Goal: Entertainment & Leisure: Consume media (video, audio)

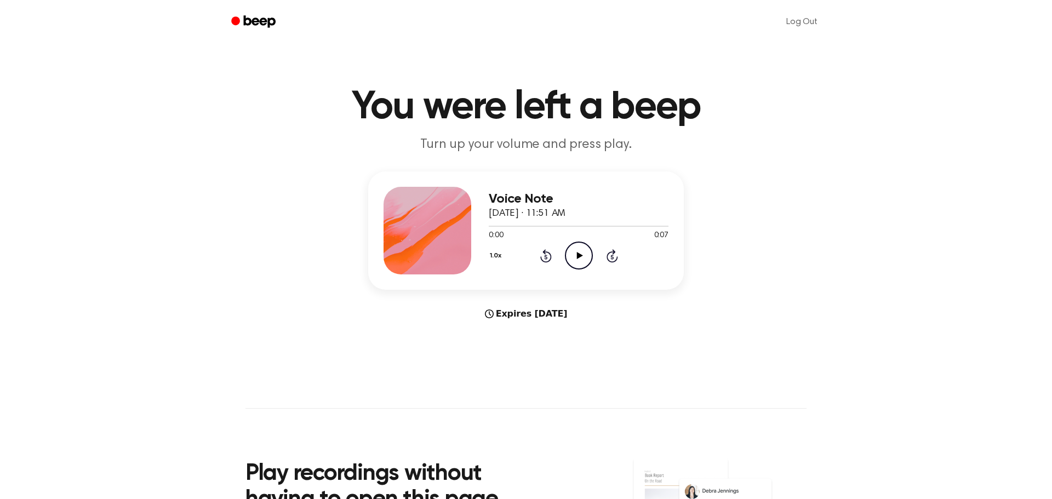
click at [584, 257] on icon "Play Audio" at bounding box center [579, 256] width 28 height 28
click at [577, 258] on icon at bounding box center [580, 255] width 6 height 7
click at [584, 265] on icon "Play Audio" at bounding box center [579, 256] width 28 height 28
click at [584, 265] on icon "Pause Audio" at bounding box center [579, 256] width 28 height 28
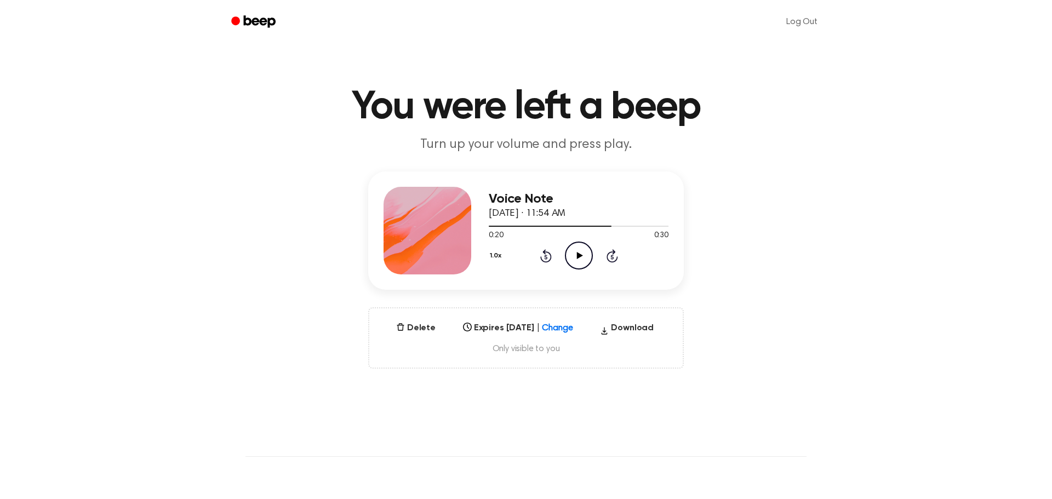
click at [582, 260] on icon "Play Audio" at bounding box center [579, 256] width 28 height 28
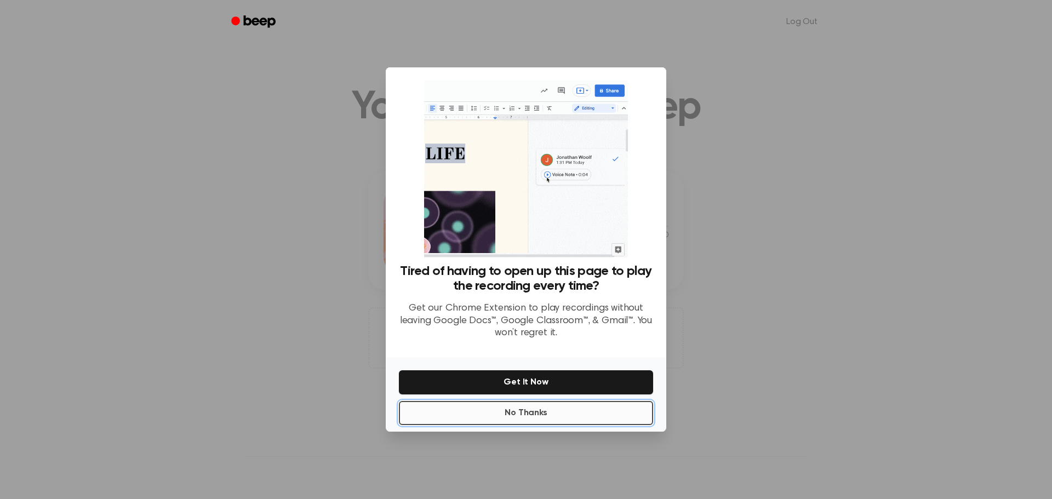
click at [610, 410] on button "No Thanks" at bounding box center [526, 413] width 254 height 24
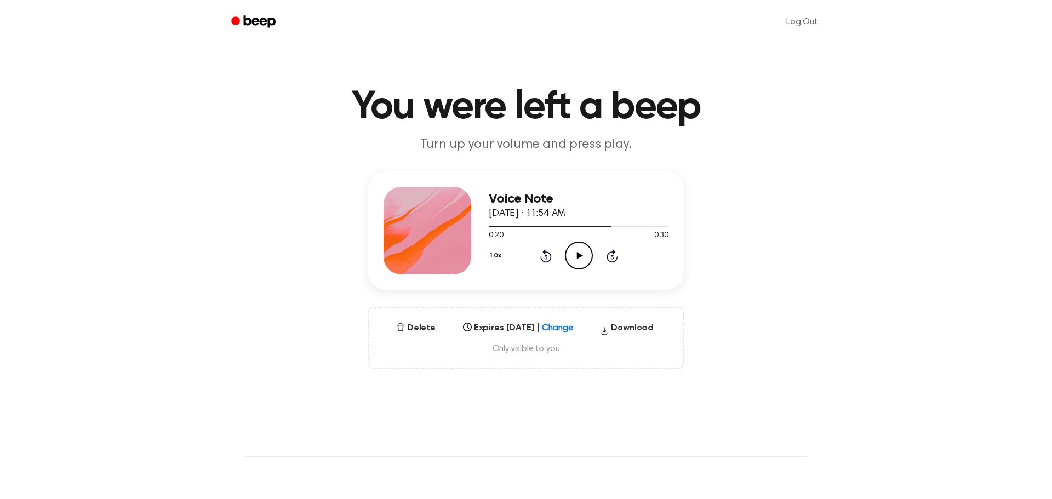
click at [573, 253] on icon "Play Audio" at bounding box center [579, 256] width 28 height 28
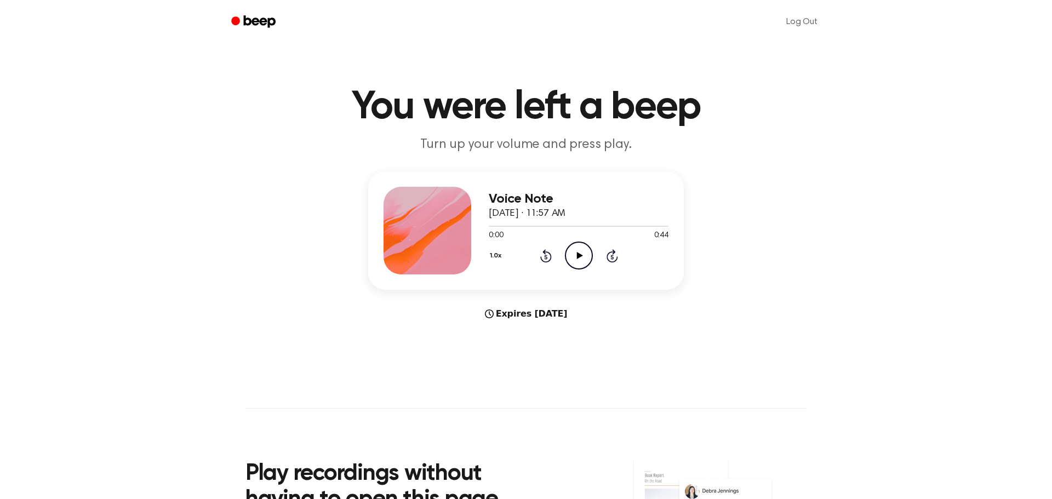
click at [568, 252] on icon "Play Audio" at bounding box center [579, 256] width 28 height 28
